Goal: Task Accomplishment & Management: Use online tool/utility

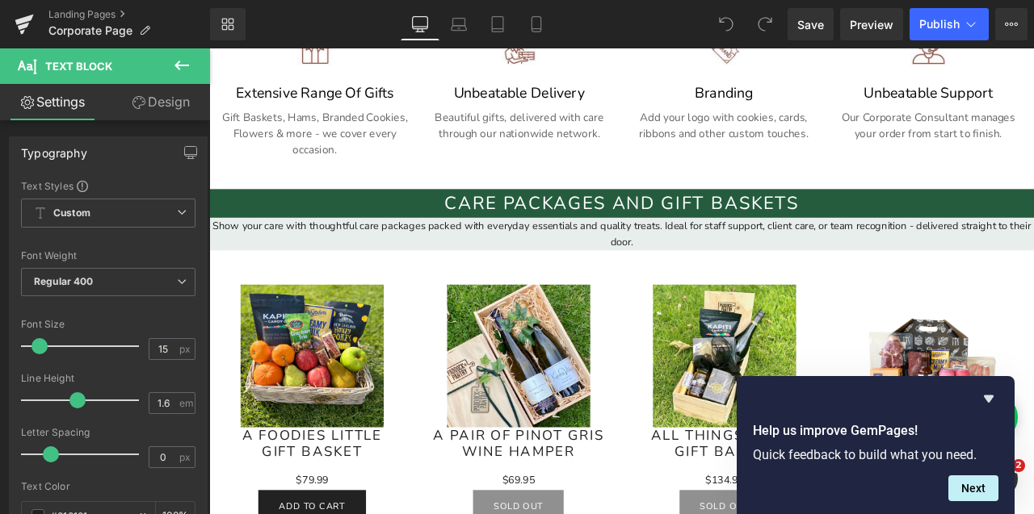
click at [135, 117] on link "Design" at bounding box center [160, 102] width 105 height 36
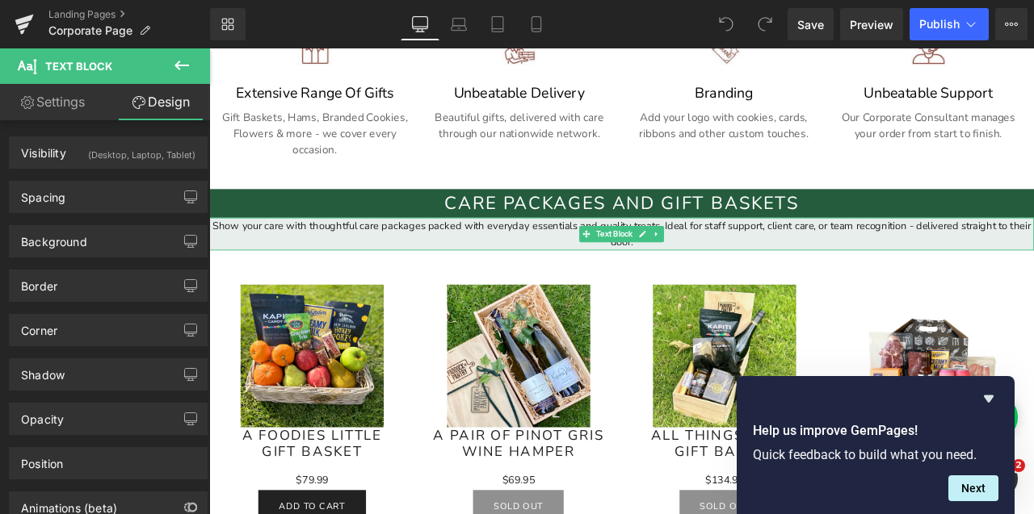
click at [335, 271] on div "Show your care with thoughtful care packages packed with everyday essentials an…" at bounding box center [697, 269] width 977 height 39
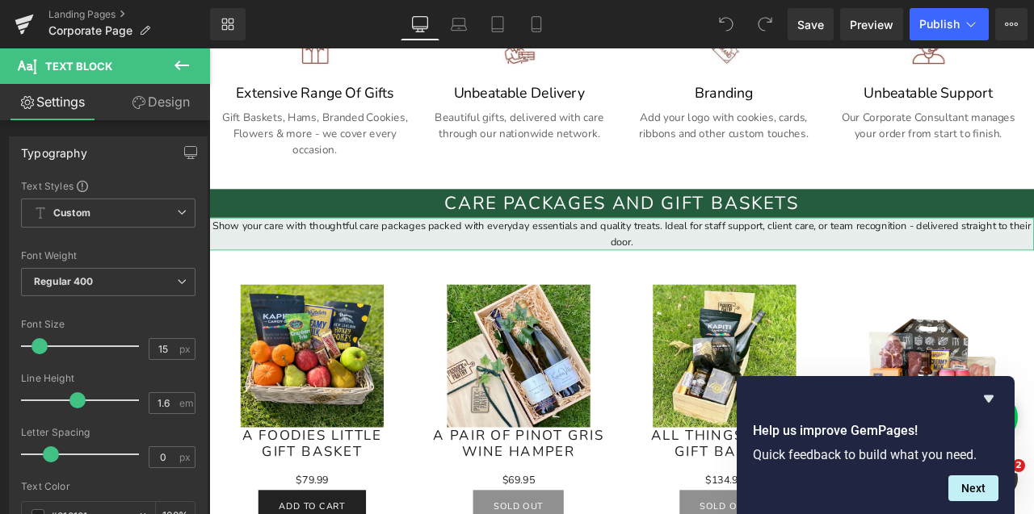
click at [170, 103] on link "Design" at bounding box center [160, 102] width 105 height 36
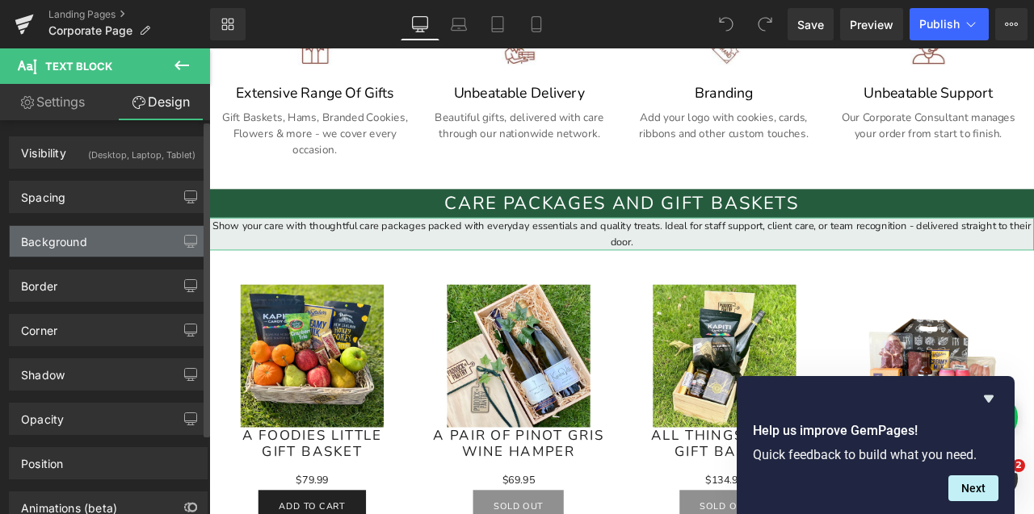
click at [110, 251] on div "Background" at bounding box center [108, 241] width 197 height 31
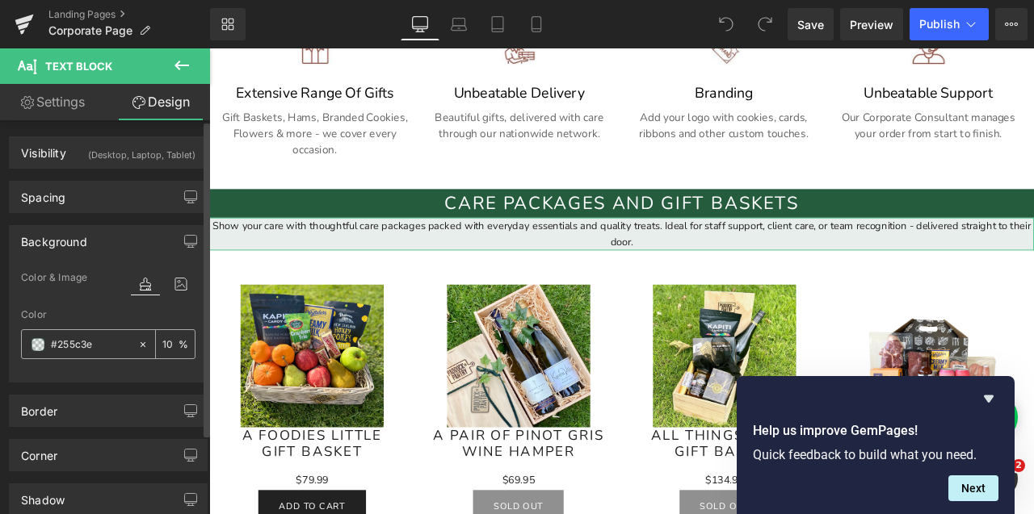
click at [78, 345] on input "#255c3e" at bounding box center [90, 345] width 79 height 18
click at [78, 344] on input "#255c3e" at bounding box center [90, 345] width 79 height 18
click at [128, 342] on div "#255c3e" at bounding box center [79, 344] width 115 height 28
click at [141, 344] on icon at bounding box center [143, 344] width 5 height 5
type input "none"
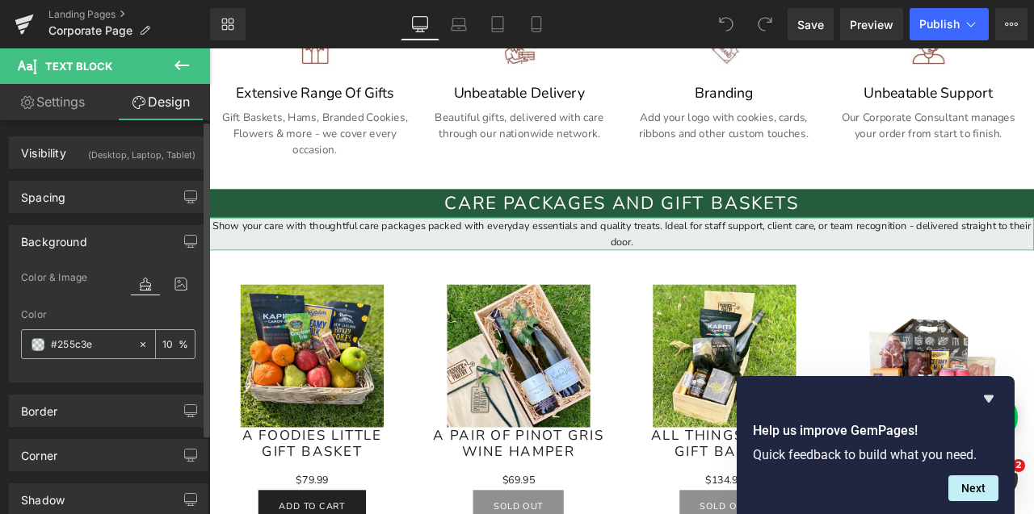
type input "0"
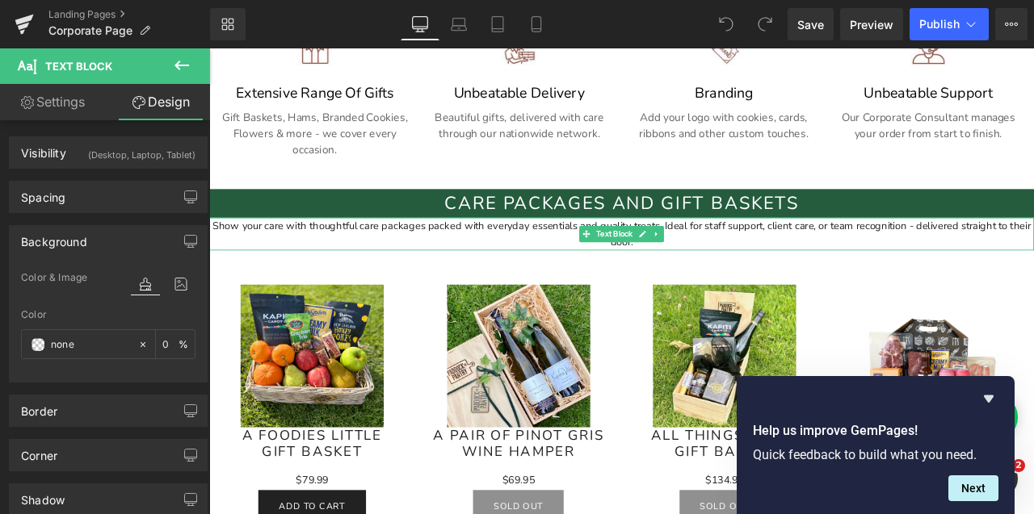
click at [757, 261] on div "Show your care with thoughtful care packages packed with everyday essentials an…" at bounding box center [697, 269] width 977 height 39
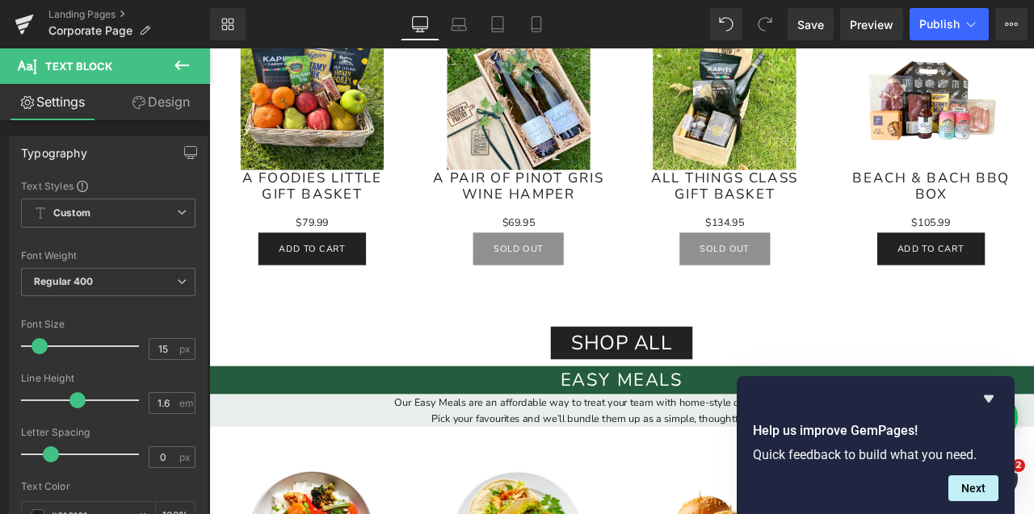
scroll to position [1277, 0]
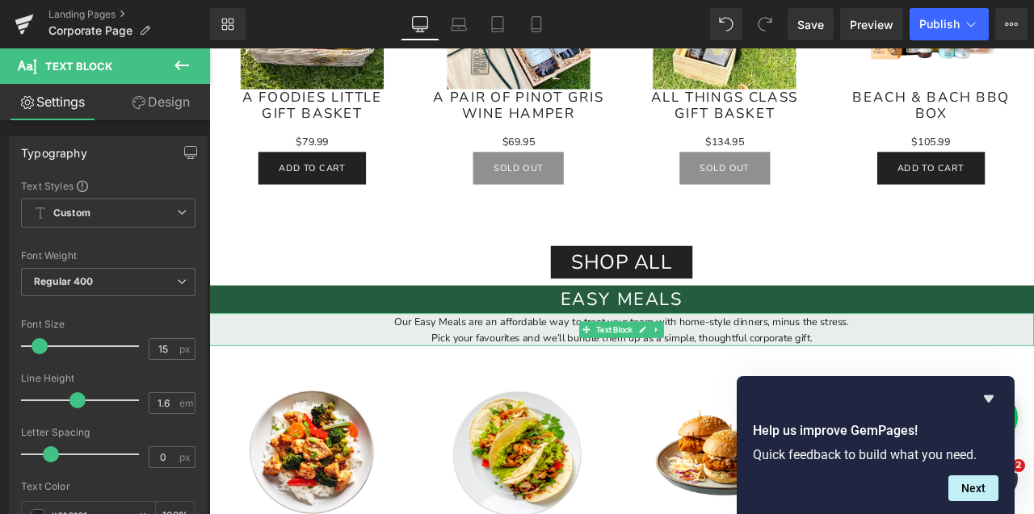
click at [342, 382] on div "Pick your favourites and we’ll bundle them up as a simple, thoughtful corporate…" at bounding box center [697, 391] width 977 height 19
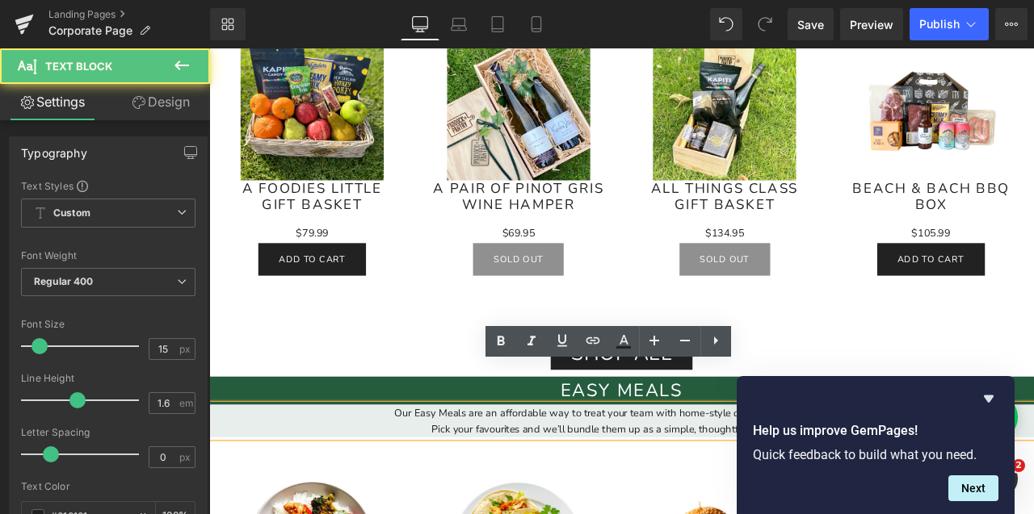
scroll to position [1030, 0]
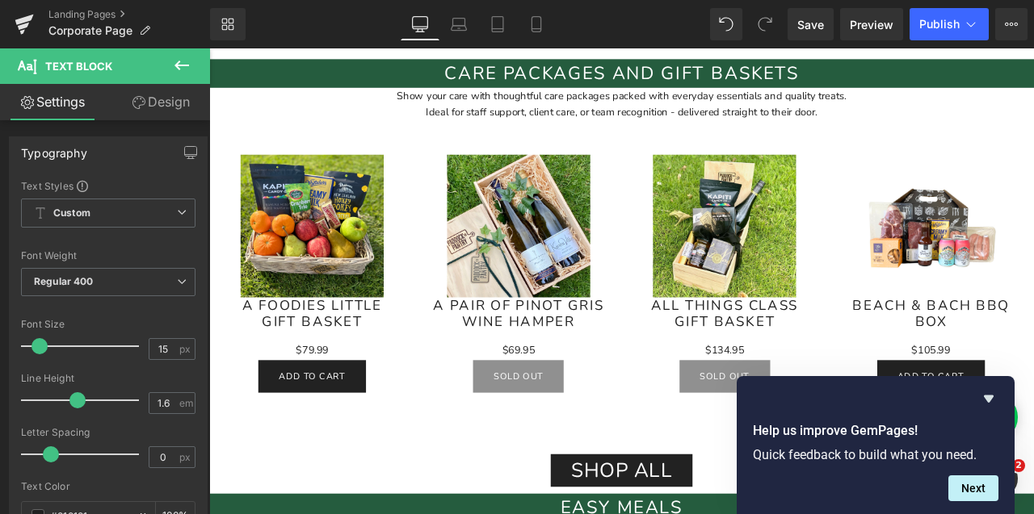
click at [183, 64] on icon at bounding box center [181, 65] width 19 height 19
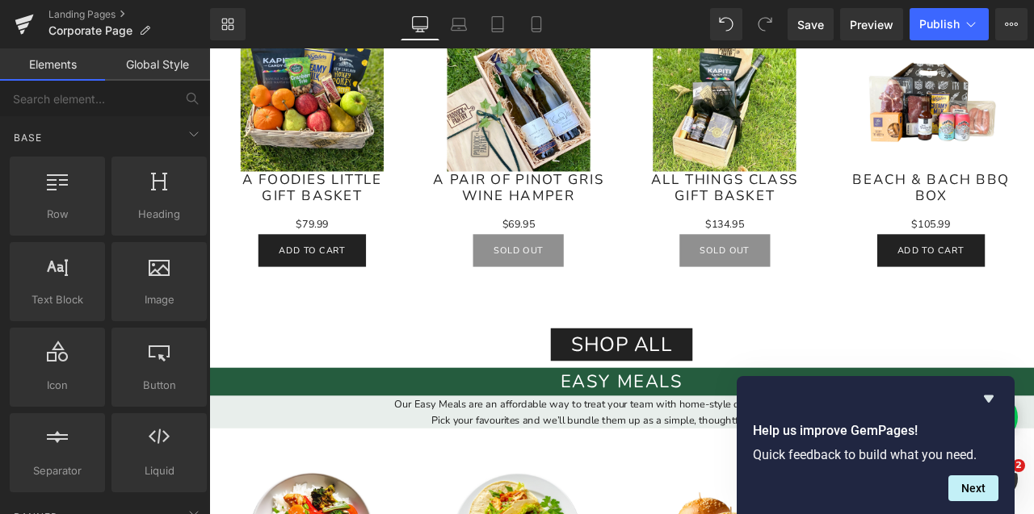
scroll to position [1539, 0]
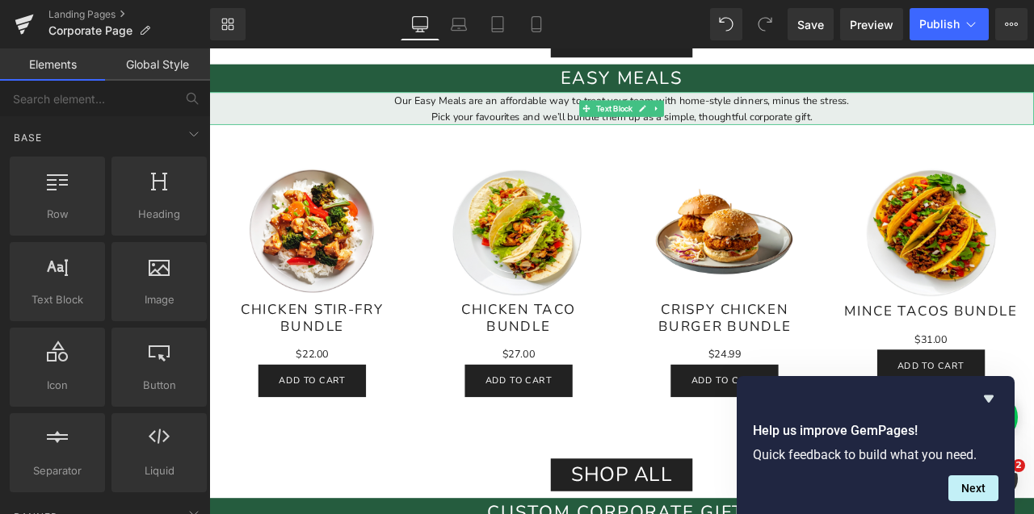
click at [373, 121] on div "Pick your favourites and we’ll bundle them up as a simple, thoughtful corporate…" at bounding box center [697, 129] width 977 height 19
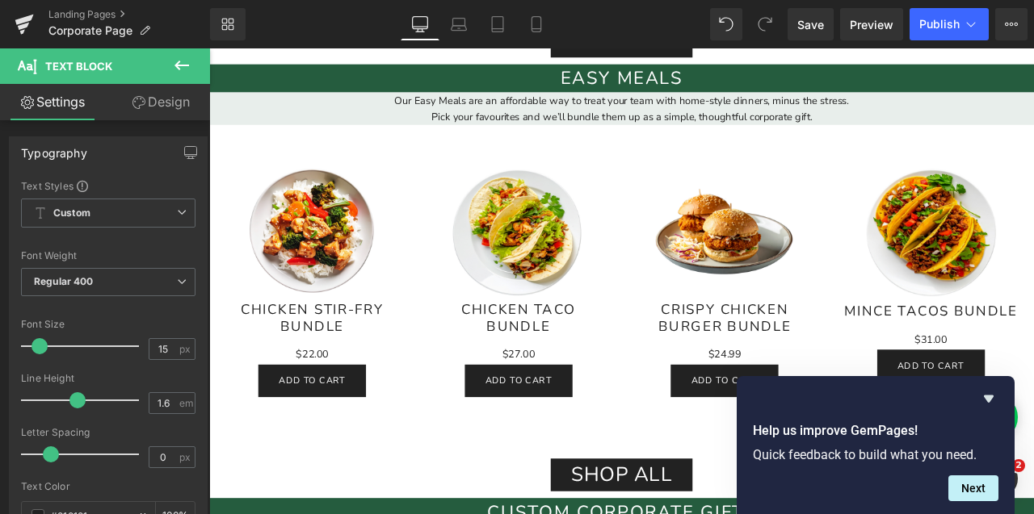
click at [146, 99] on link "Design" at bounding box center [160, 102] width 105 height 36
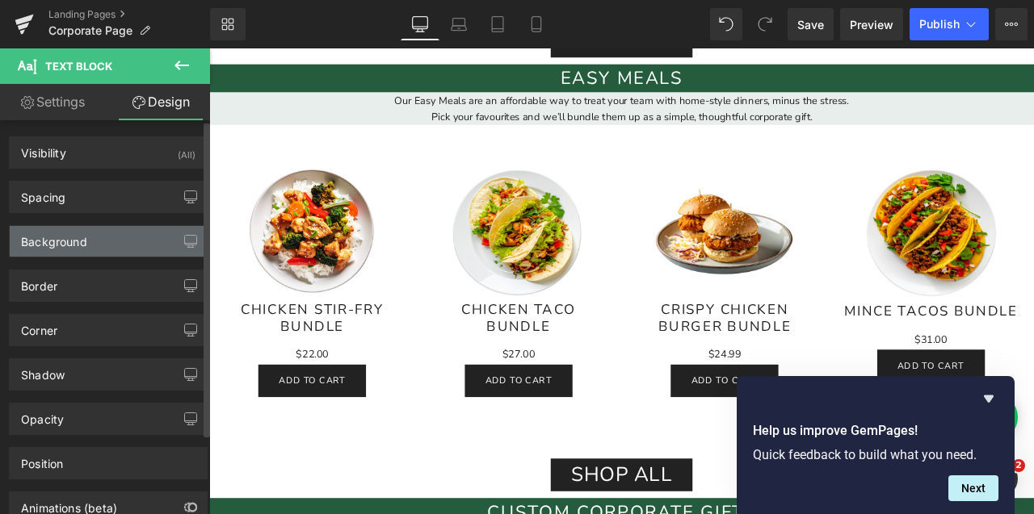
click at [103, 237] on div "Background" at bounding box center [108, 241] width 197 height 31
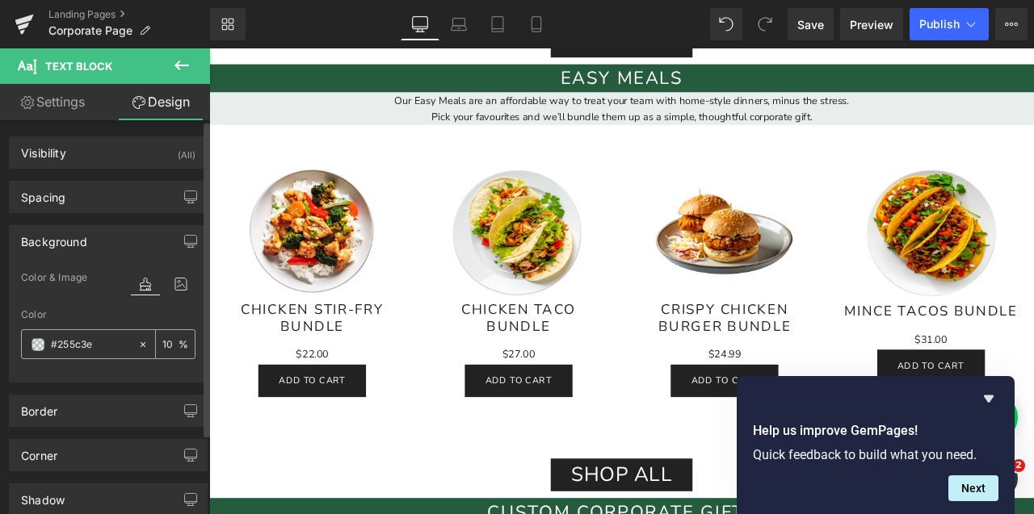
click at [141, 346] on icon at bounding box center [143, 344] width 5 height 5
type input "none"
type input "0"
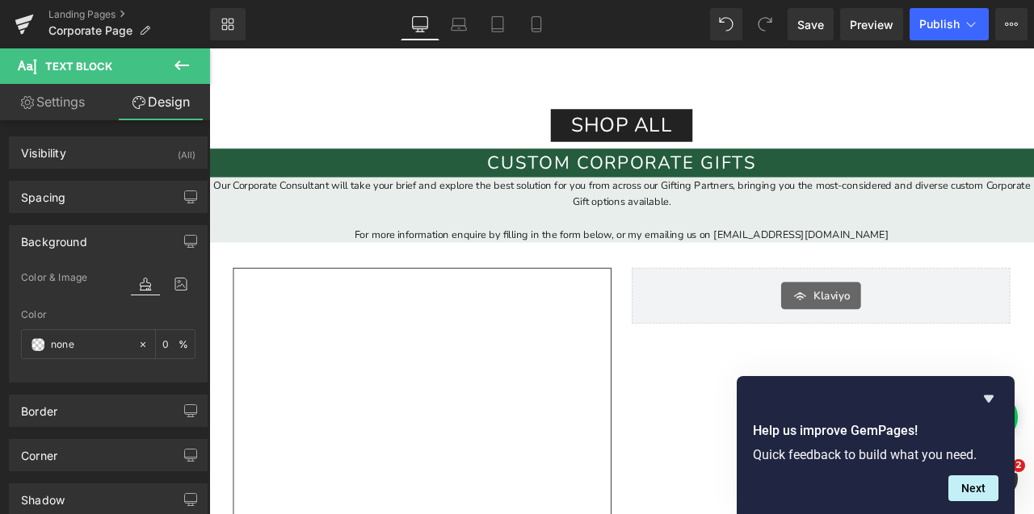
scroll to position [2066, 0]
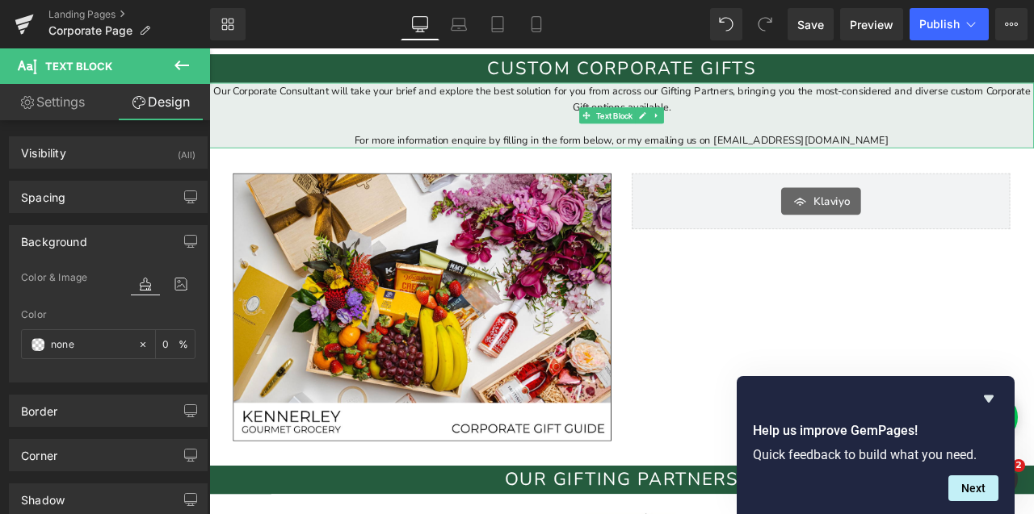
click at [297, 124] on p "Our Corporate Consultant will take your brief and explore the best solution for…" at bounding box center [697, 108] width 977 height 39
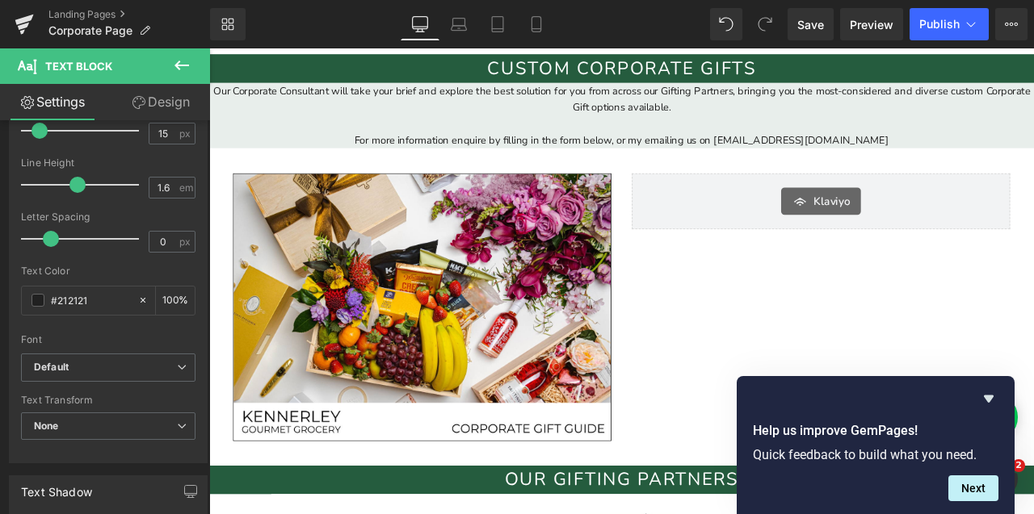
scroll to position [0, 0]
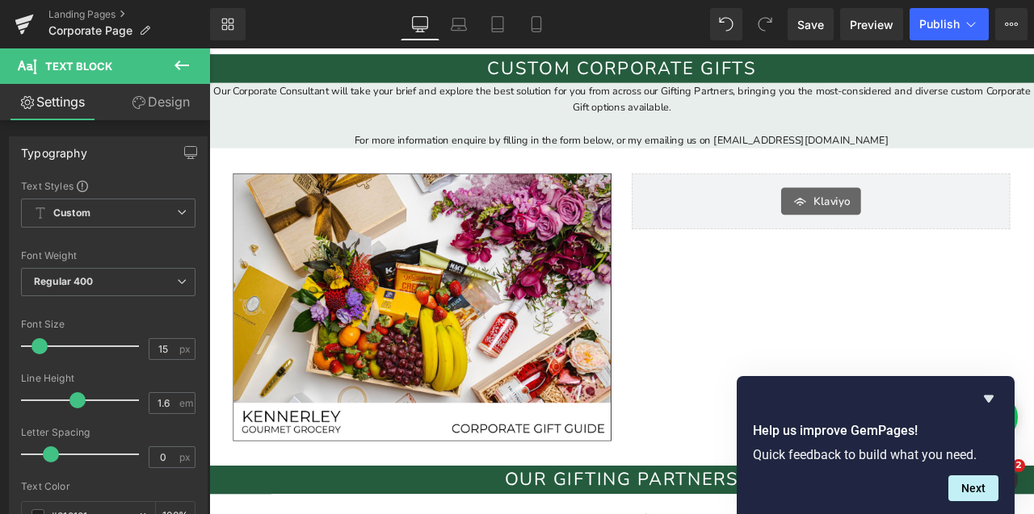
click at [170, 92] on link "Design" at bounding box center [160, 102] width 105 height 36
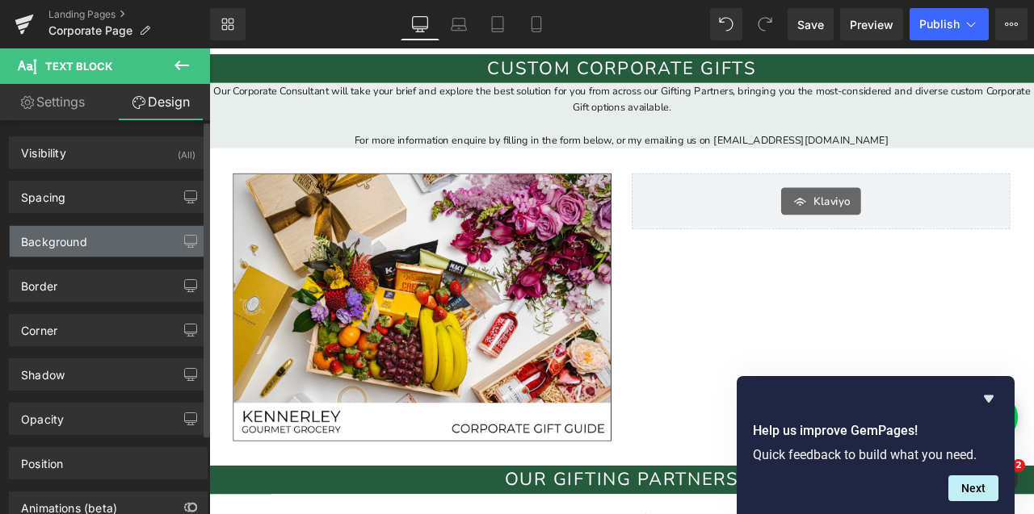
type input "#255c3e"
type input "10"
click at [114, 239] on div "Background" at bounding box center [108, 241] width 197 height 31
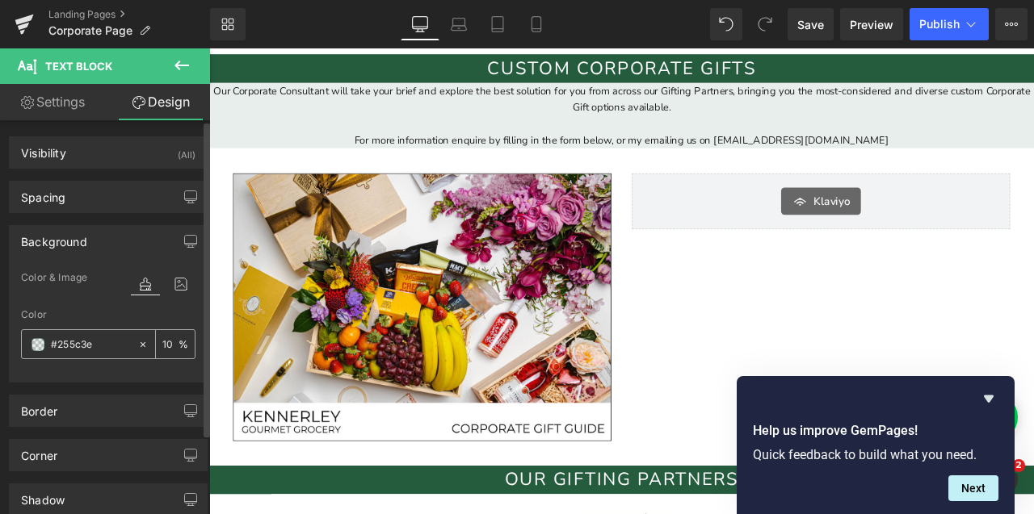
click at [137, 347] on icon at bounding box center [142, 344] width 11 height 11
type input "none"
type input "0"
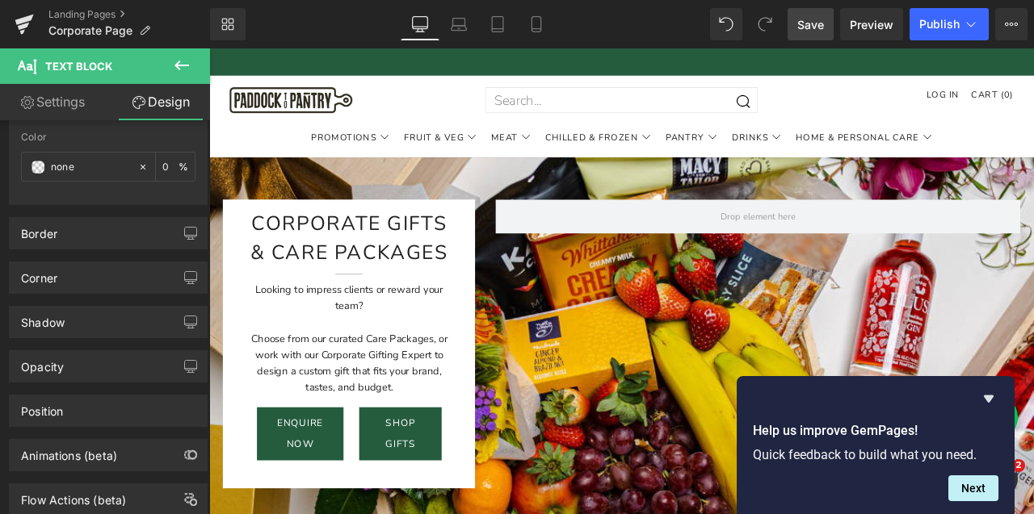
click at [811, 22] on span "Save" at bounding box center [810, 24] width 27 height 17
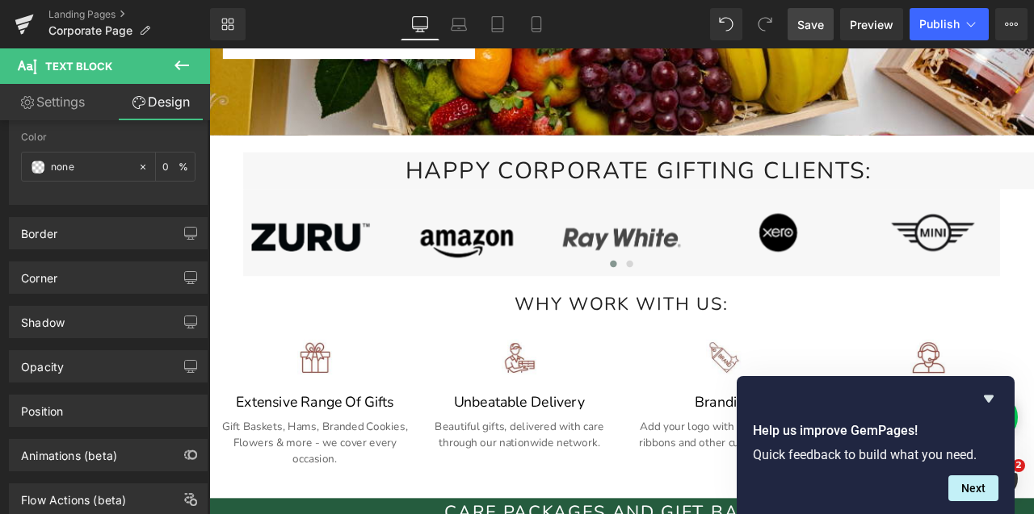
scroll to position [414, 0]
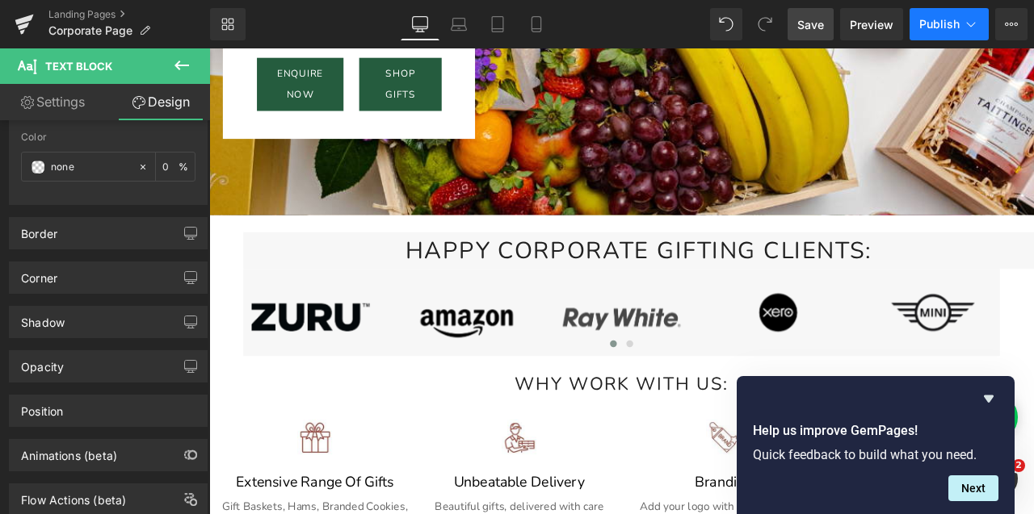
click at [915, 24] on button "Publish" at bounding box center [948, 24] width 79 height 32
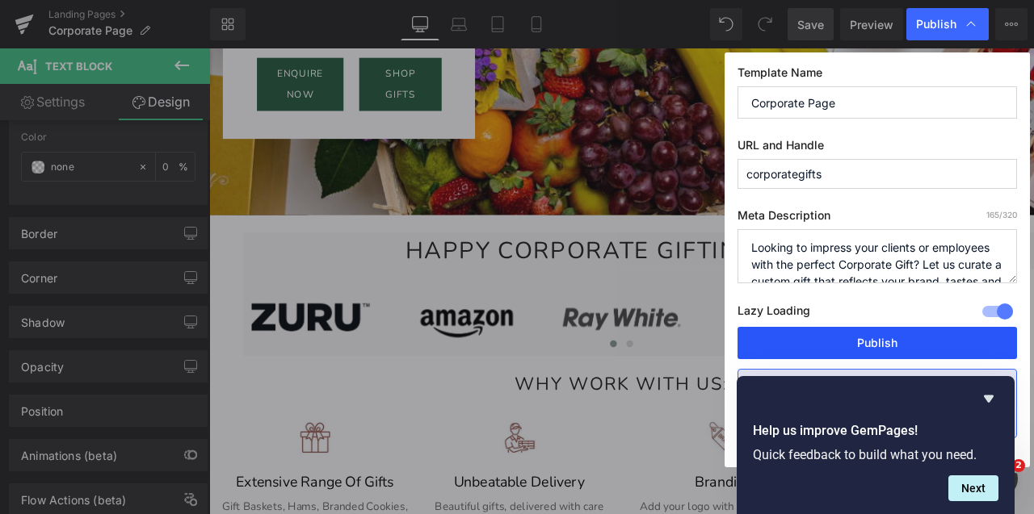
drag, startPoint x: 884, startPoint y: 341, endPoint x: 10, endPoint y: 181, distance: 889.2
click at [884, 341] on button "Publish" at bounding box center [876, 343] width 279 height 32
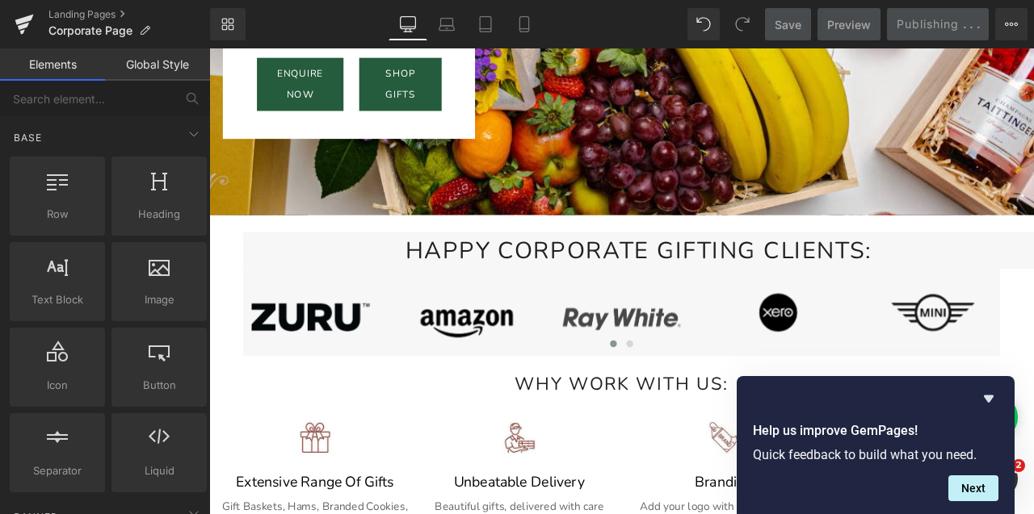
click at [145, 67] on link "Global Style" at bounding box center [157, 64] width 105 height 32
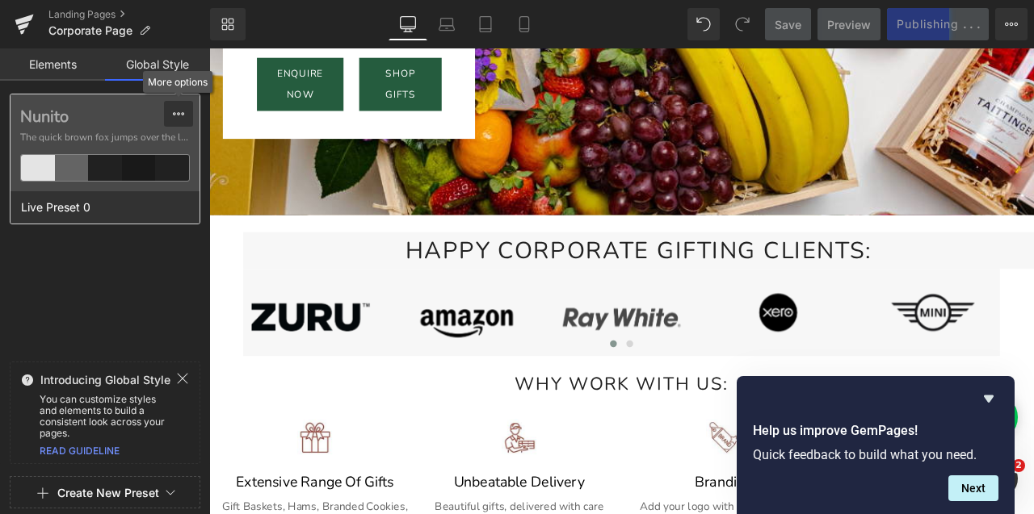
click at [172, 110] on icon at bounding box center [178, 113] width 13 height 13
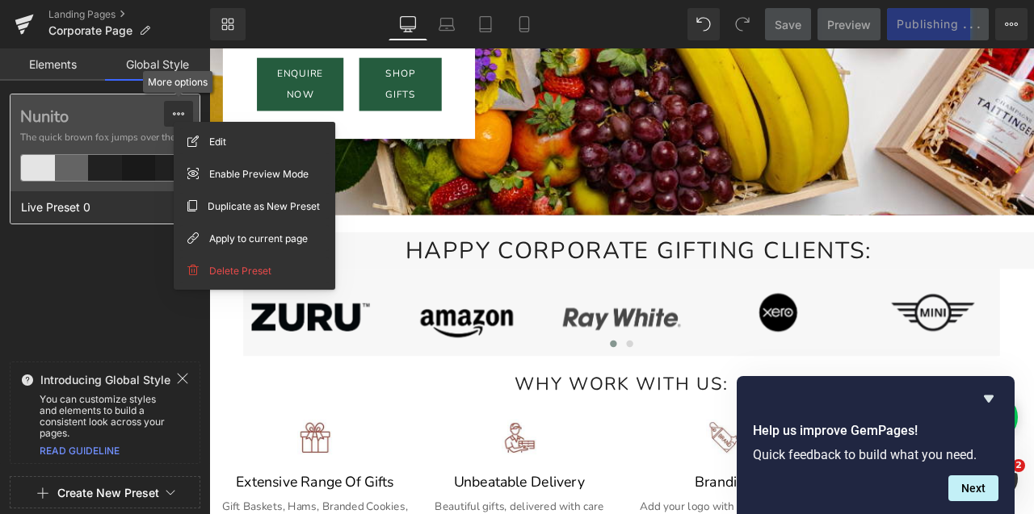
click at [172, 110] on icon at bounding box center [178, 113] width 13 height 13
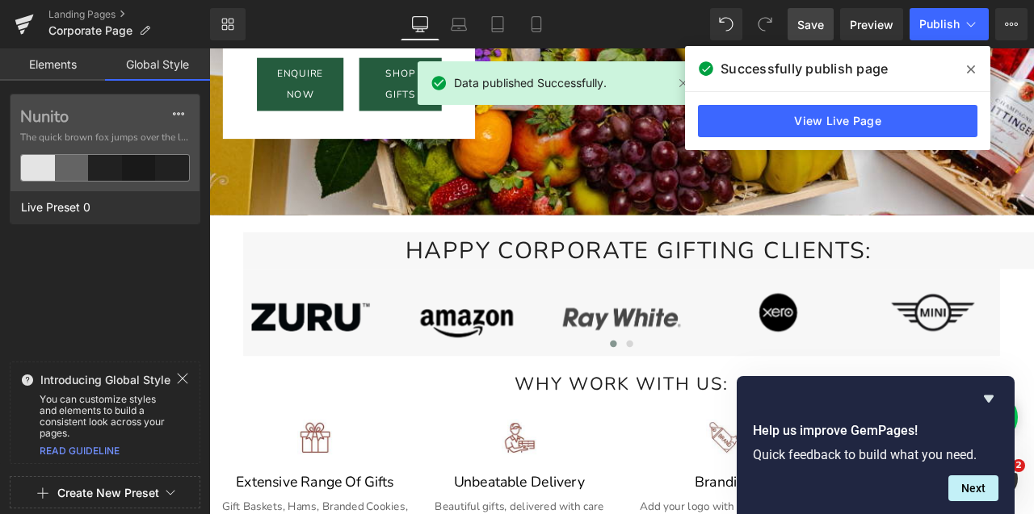
click at [80, 76] on link "Elements" at bounding box center [52, 64] width 105 height 32
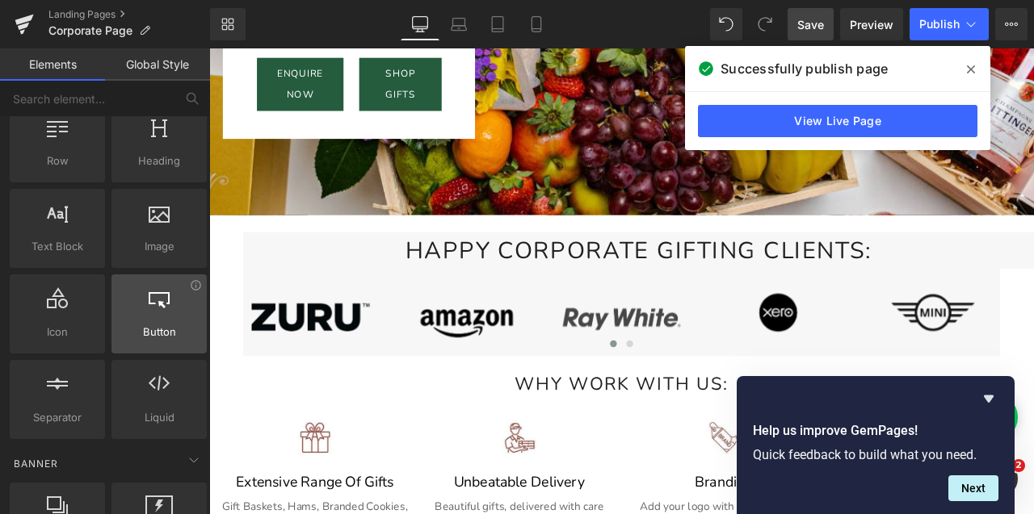
scroll to position [74, 0]
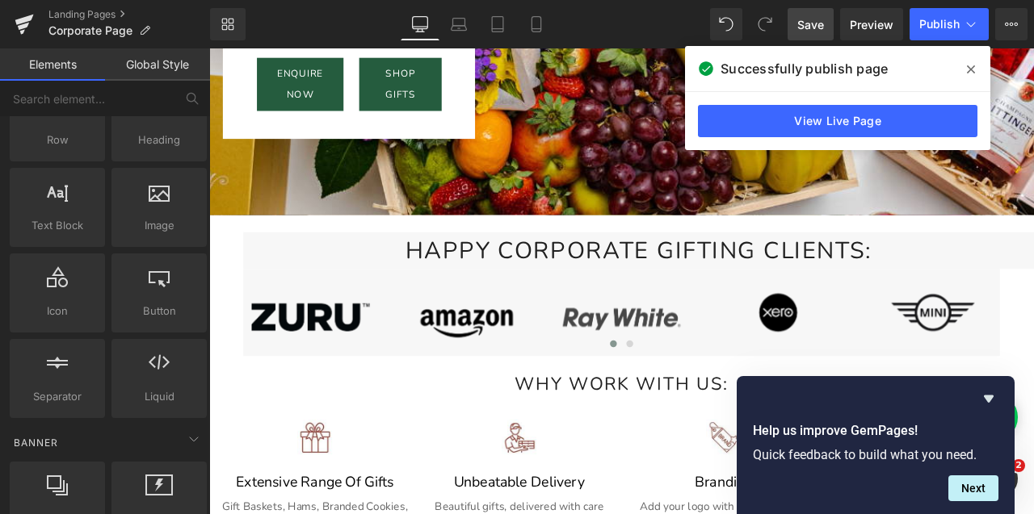
click at [235, 439] on h2 "WhY WORK WITH US:" at bounding box center [697, 447] width 977 height 34
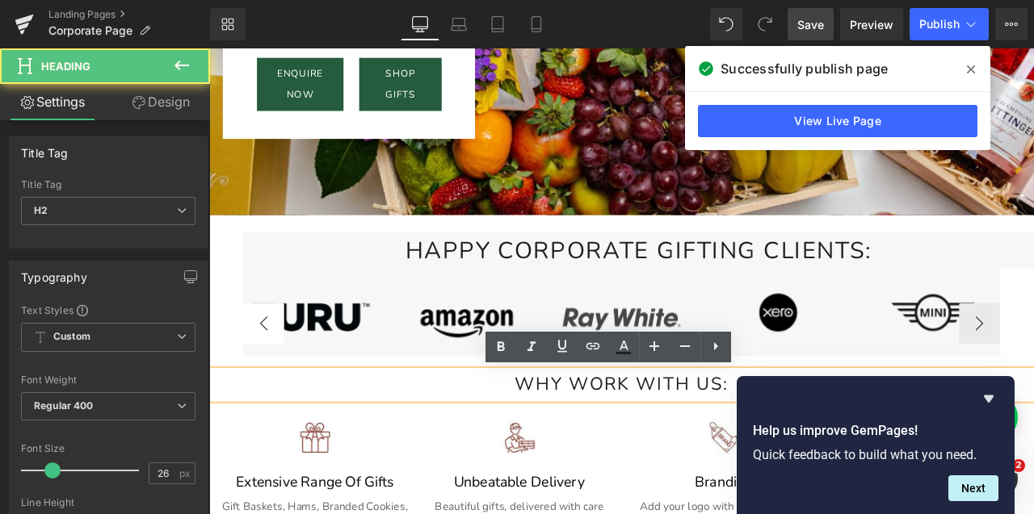
click at [250, 394] on button "‹" at bounding box center [274, 375] width 48 height 48
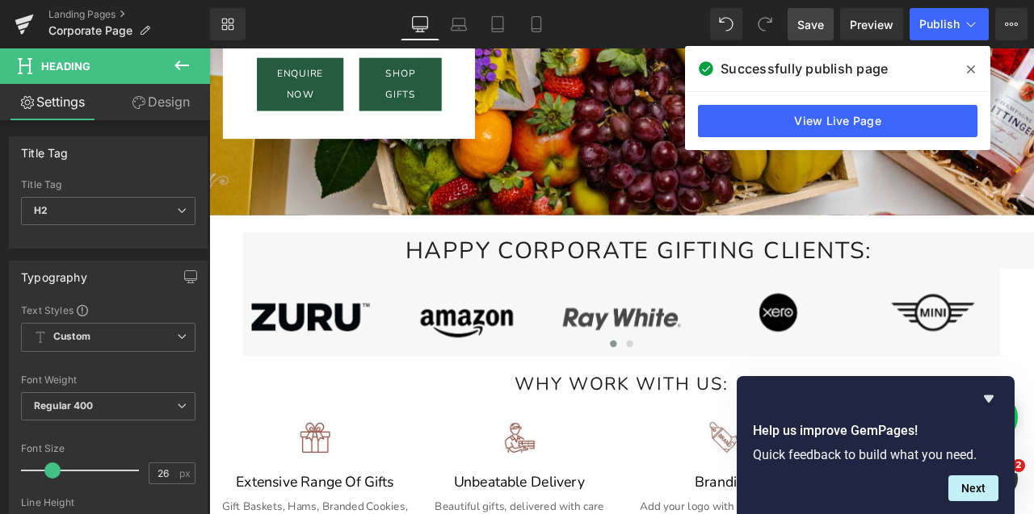
click at [232, 262] on div "Separator" at bounding box center [697, 256] width 977 height 20
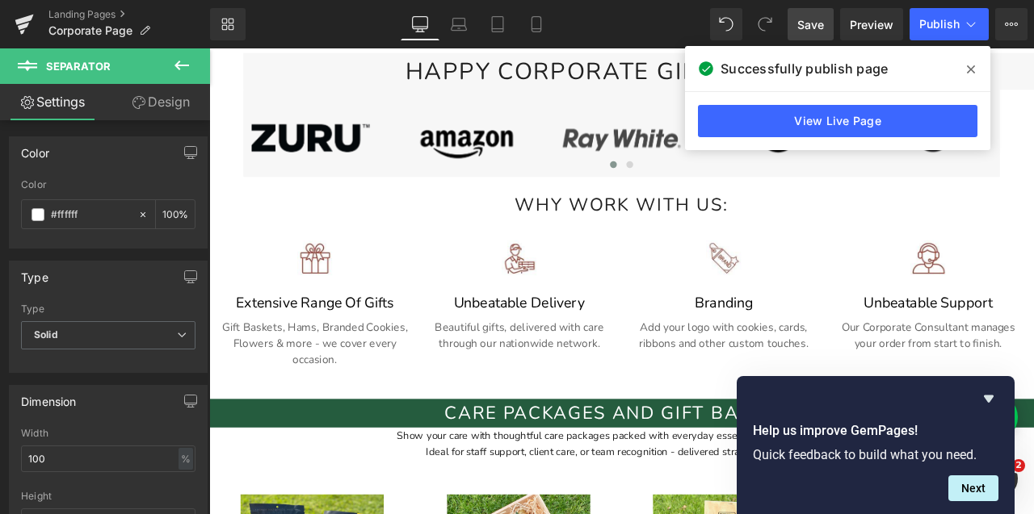
scroll to position [0, 0]
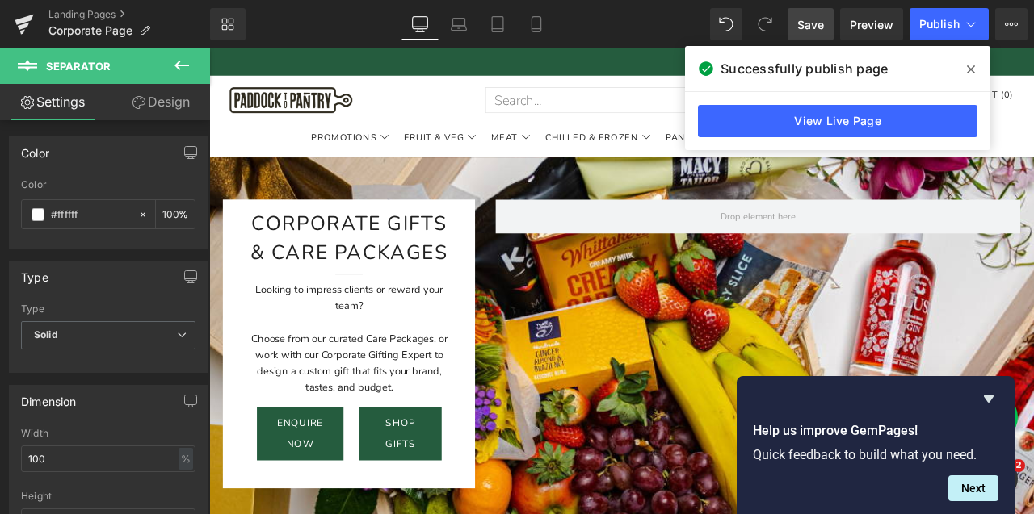
click at [972, 74] on icon at bounding box center [971, 69] width 8 height 13
